Goal: Task Accomplishment & Management: Use online tool/utility

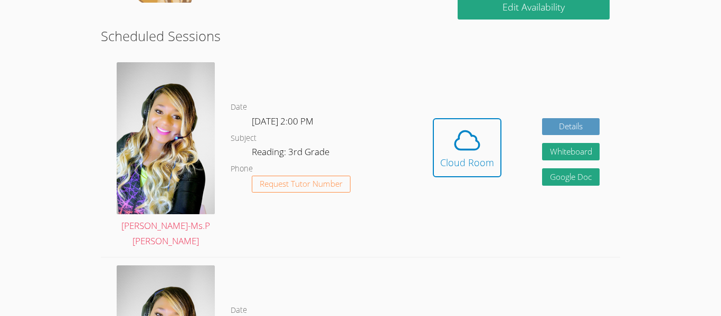
scroll to position [277, 0]
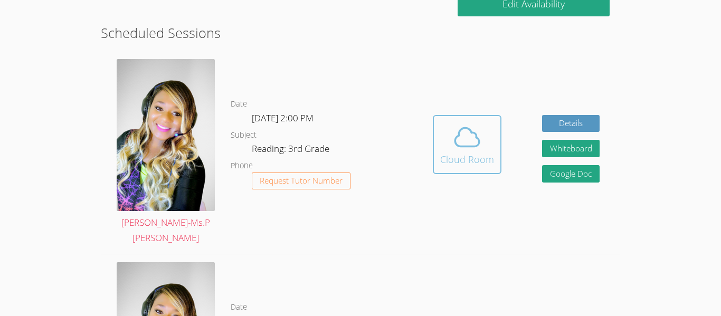
click at [471, 152] on div "Cloud Room" at bounding box center [467, 159] width 54 height 15
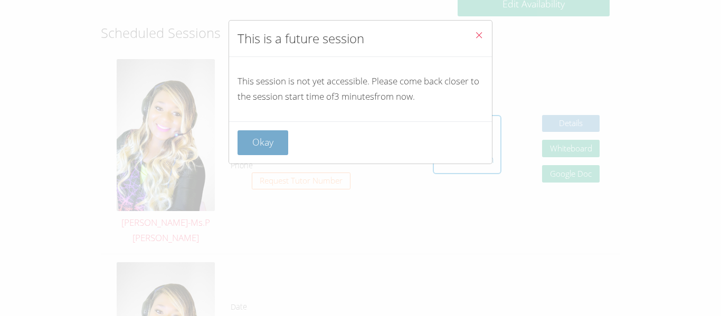
click at [265, 141] on button "Okay" at bounding box center [262, 142] width 51 height 25
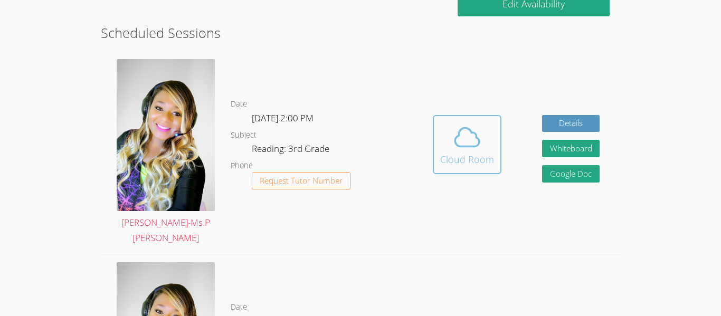
click at [465, 152] on div "Cloud Room" at bounding box center [467, 159] width 54 height 15
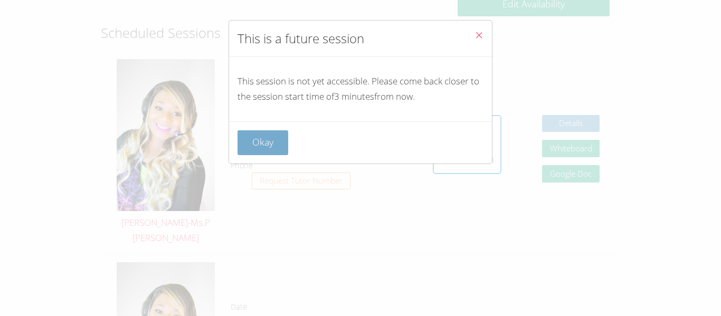
click at [261, 144] on button "Okay" at bounding box center [262, 142] width 51 height 25
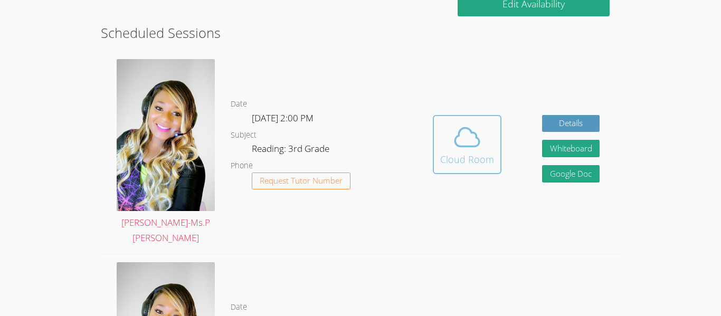
click at [469, 156] on div "Cloud Room" at bounding box center [467, 159] width 54 height 15
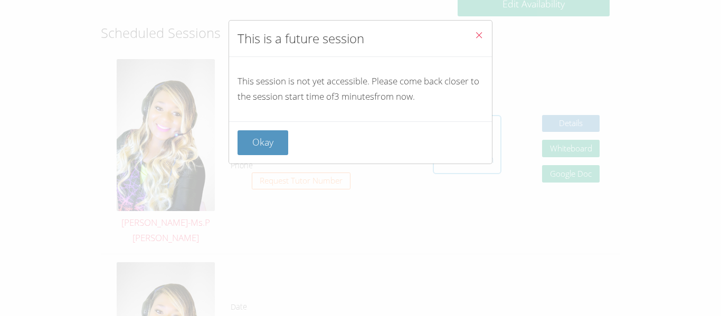
click at [469, 156] on div "Okay" at bounding box center [360, 142] width 263 height 42
click at [252, 147] on button "Okay" at bounding box center [262, 142] width 51 height 25
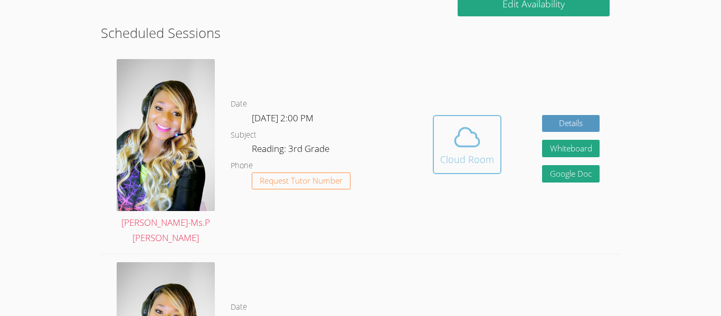
click at [461, 122] on icon at bounding box center [467, 137] width 30 height 30
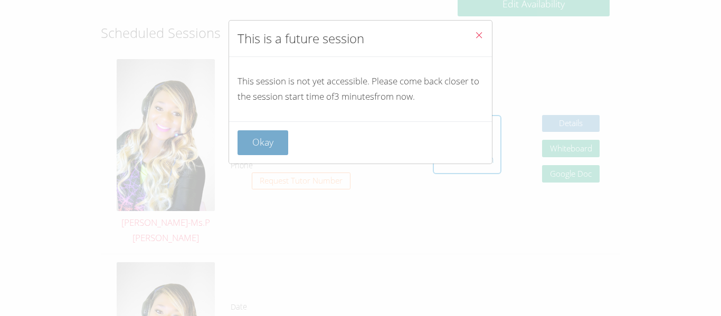
click at [270, 144] on button "Okay" at bounding box center [262, 142] width 51 height 25
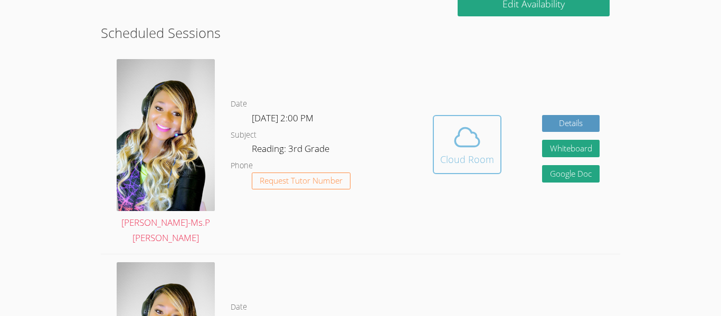
click at [483, 152] on div "Cloud Room" at bounding box center [467, 159] width 54 height 15
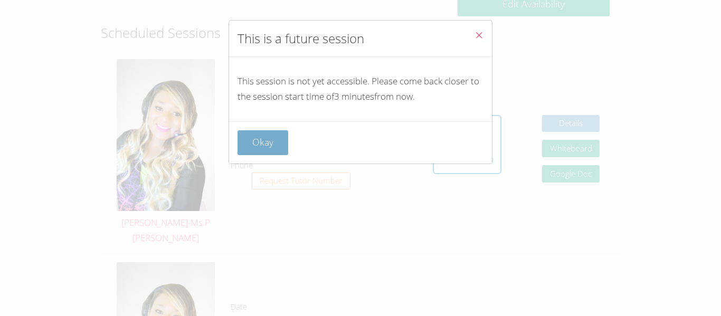
click at [281, 153] on button "Okay" at bounding box center [262, 142] width 51 height 25
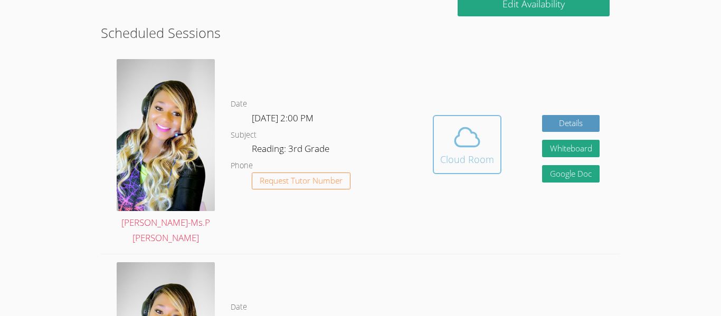
click at [446, 128] on span at bounding box center [467, 137] width 54 height 30
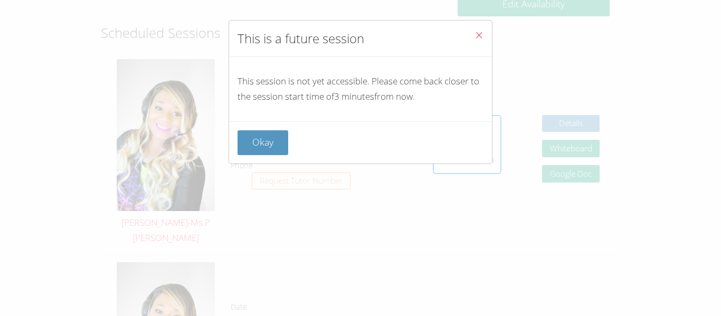
click at [478, 34] on icon "Close" at bounding box center [478, 35] width 9 height 9
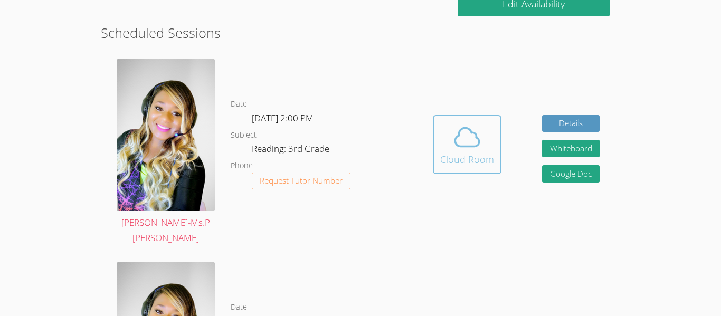
click at [441, 152] on div "Cloud Room" at bounding box center [467, 159] width 54 height 15
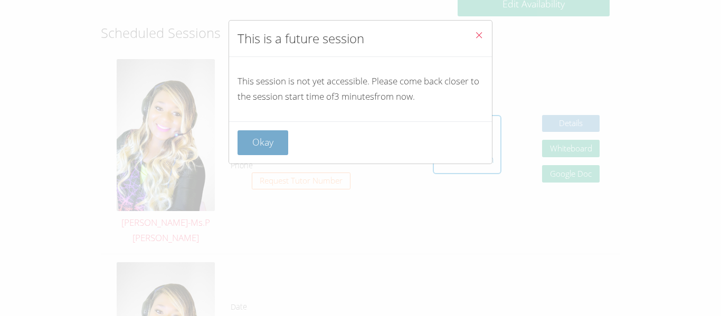
click at [243, 145] on button "Okay" at bounding box center [262, 142] width 51 height 25
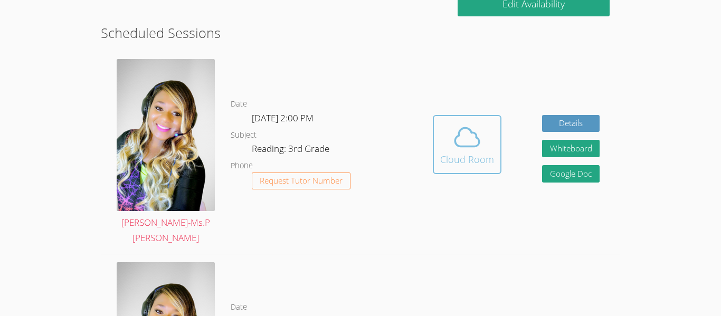
click at [450, 127] on span at bounding box center [467, 137] width 54 height 30
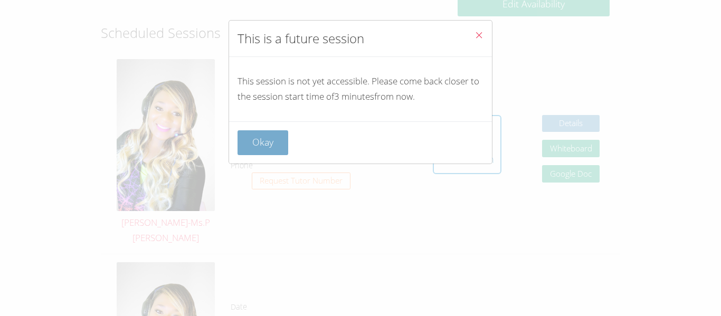
click at [267, 136] on button "Okay" at bounding box center [262, 142] width 51 height 25
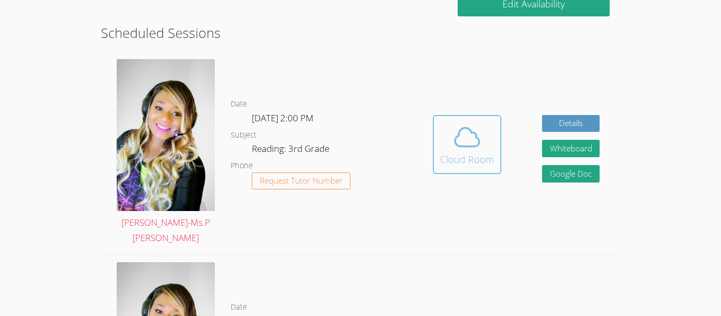
click at [472, 132] on icon at bounding box center [467, 137] width 30 height 30
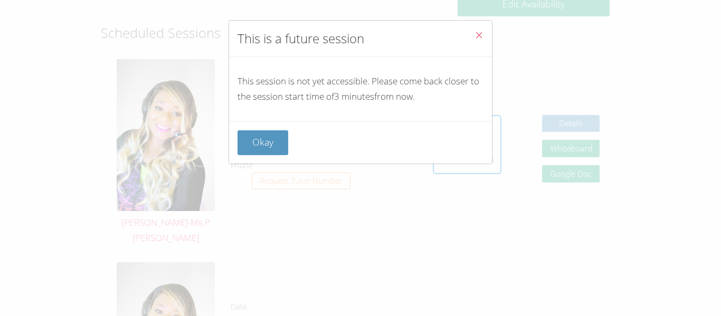
click at [478, 37] on icon "Close" at bounding box center [478, 35] width 9 height 9
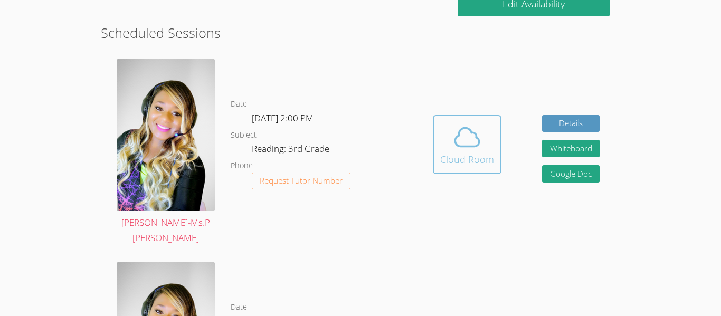
click at [453, 143] on icon at bounding box center [467, 137] width 30 height 30
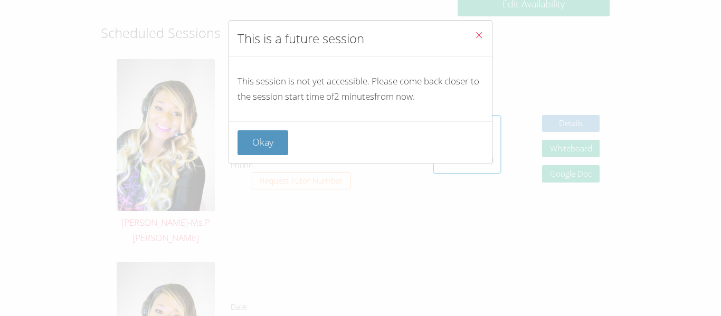
click at [480, 33] on icon "Close" at bounding box center [478, 35] width 9 height 9
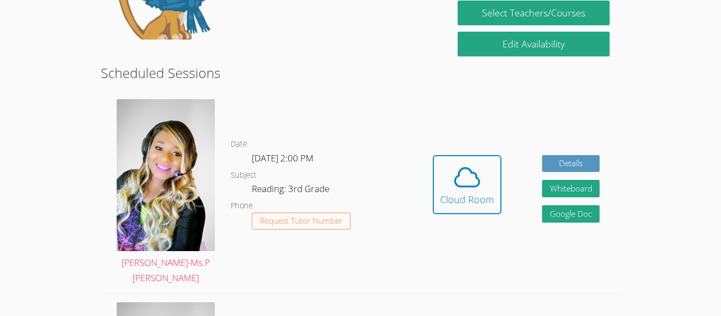
scroll to position [235, 0]
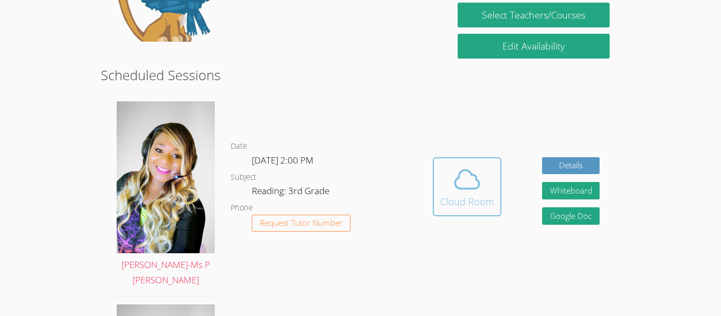
click at [474, 172] on icon at bounding box center [467, 180] width 30 height 30
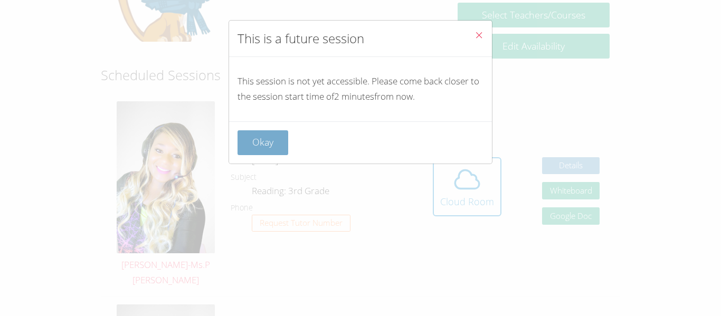
click at [268, 146] on button "Okay" at bounding box center [262, 142] width 51 height 25
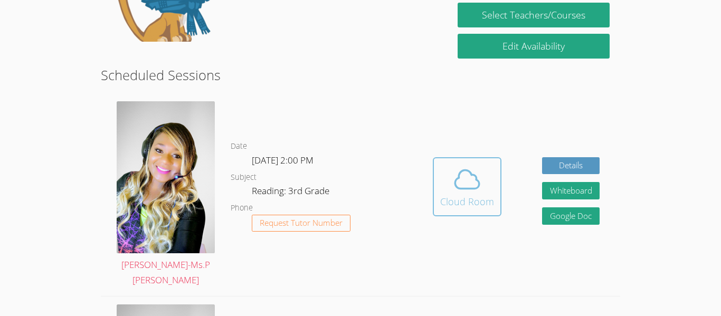
click at [451, 197] on div "Cloud Room" at bounding box center [467, 201] width 54 height 15
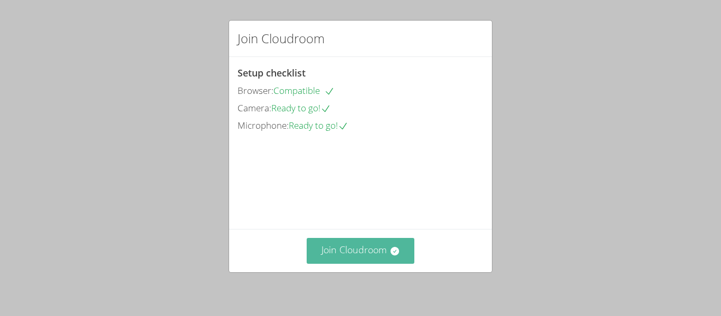
click at [354, 242] on button "Join Cloudroom" at bounding box center [361, 251] width 108 height 26
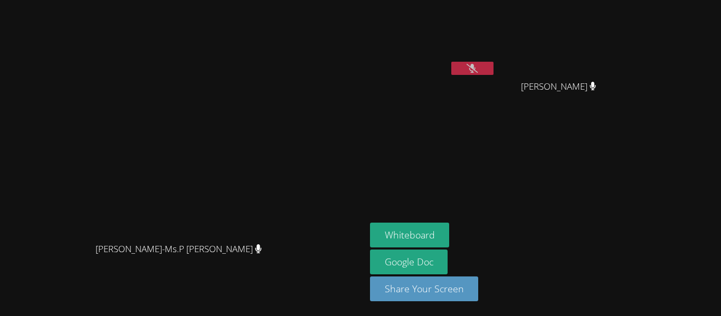
click at [478, 68] on icon at bounding box center [472, 68] width 11 height 9
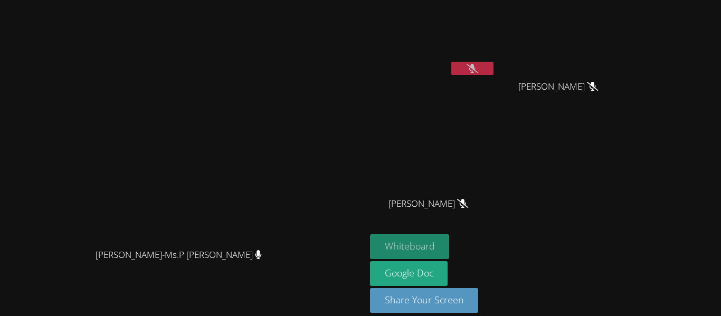
click at [450, 240] on button "Whiteboard" at bounding box center [410, 246] width 80 height 25
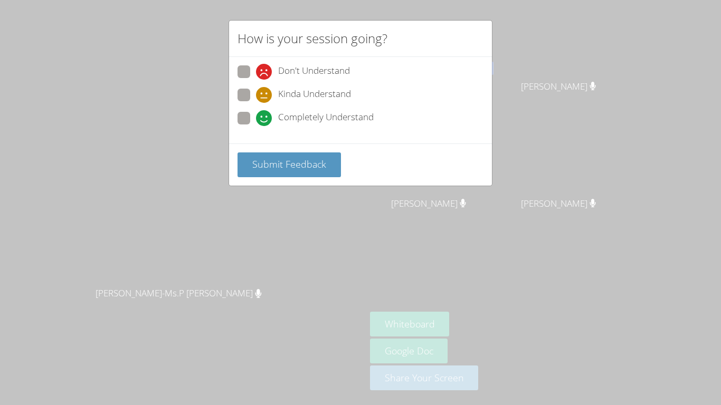
click at [287, 115] on span "Completely Understand" at bounding box center [326, 118] width 96 height 16
click at [265, 115] on input "Completely Understand" at bounding box center [260, 116] width 9 height 9
radio input "true"
click at [302, 166] on span "Submit Feedback" at bounding box center [289, 164] width 74 height 13
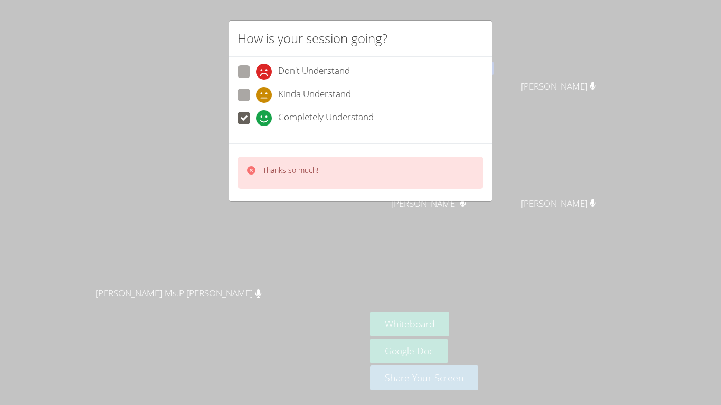
click at [256, 118] on icon at bounding box center [264, 118] width 16 height 16
click at [256, 118] on input "Completely Understand" at bounding box center [260, 116] width 9 height 9
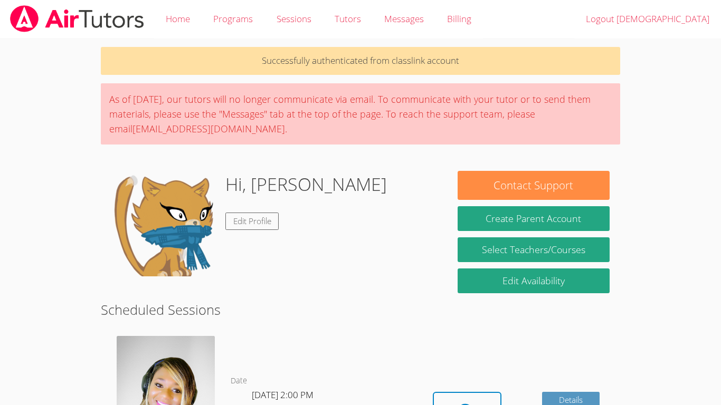
scroll to position [235, 0]
